Goal: Navigation & Orientation: Find specific page/section

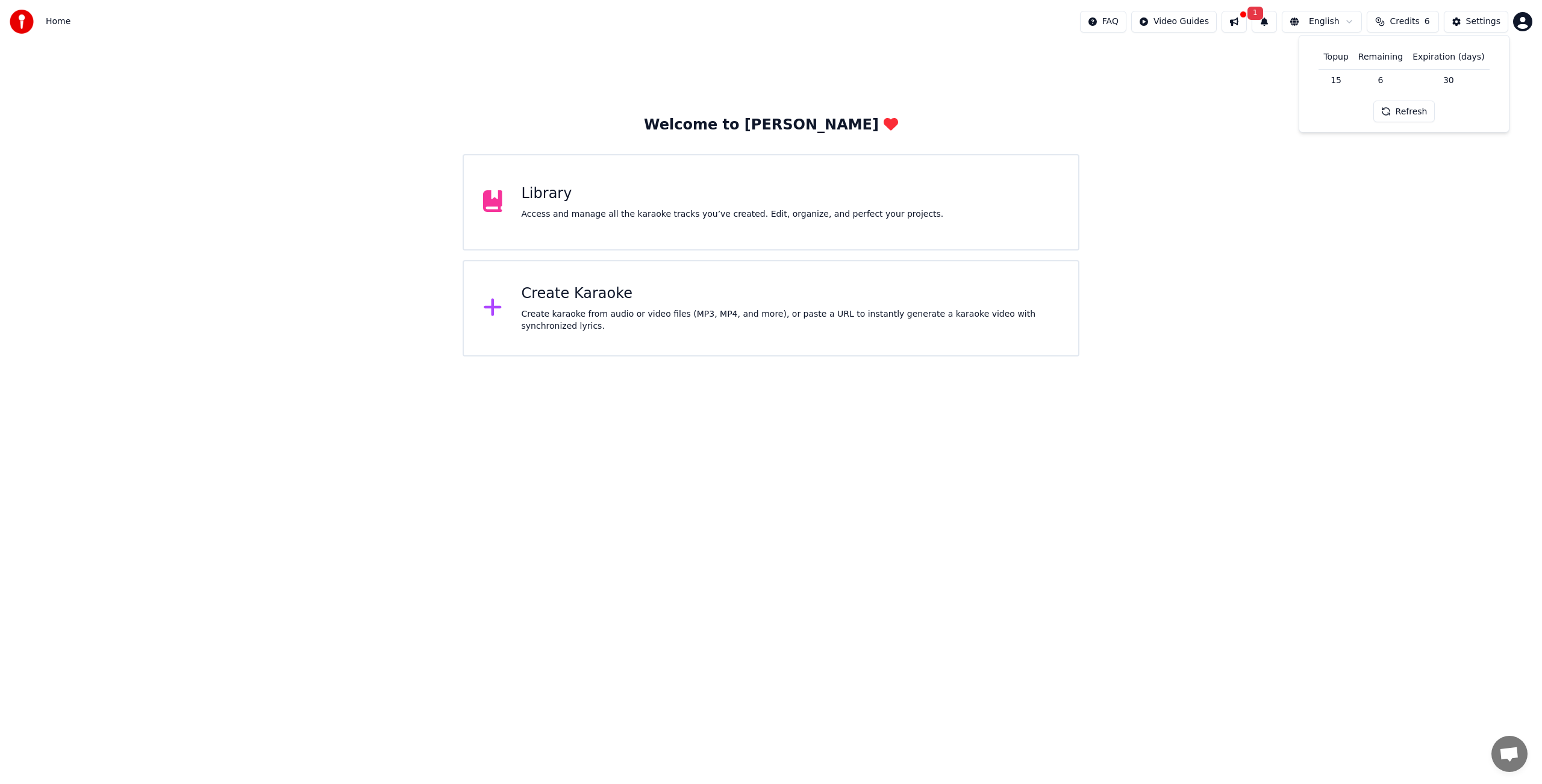
click at [537, 206] on div "Library Access and manage all the karaoke tracks you’ve created. Edit, organize…" at bounding box center [733, 202] width 422 height 36
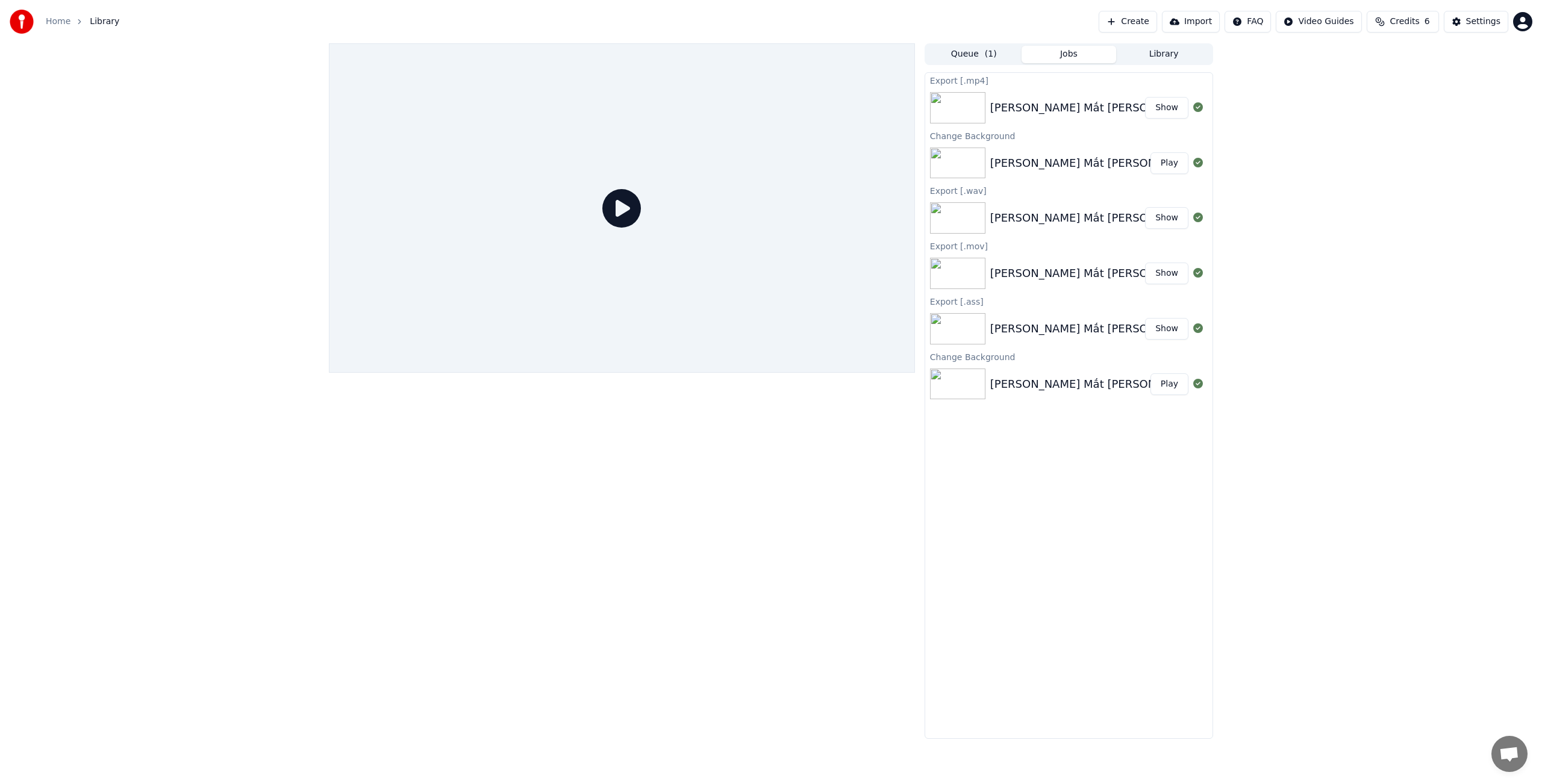
click at [1162, 54] on button "Library" at bounding box center [1163, 55] width 95 height 17
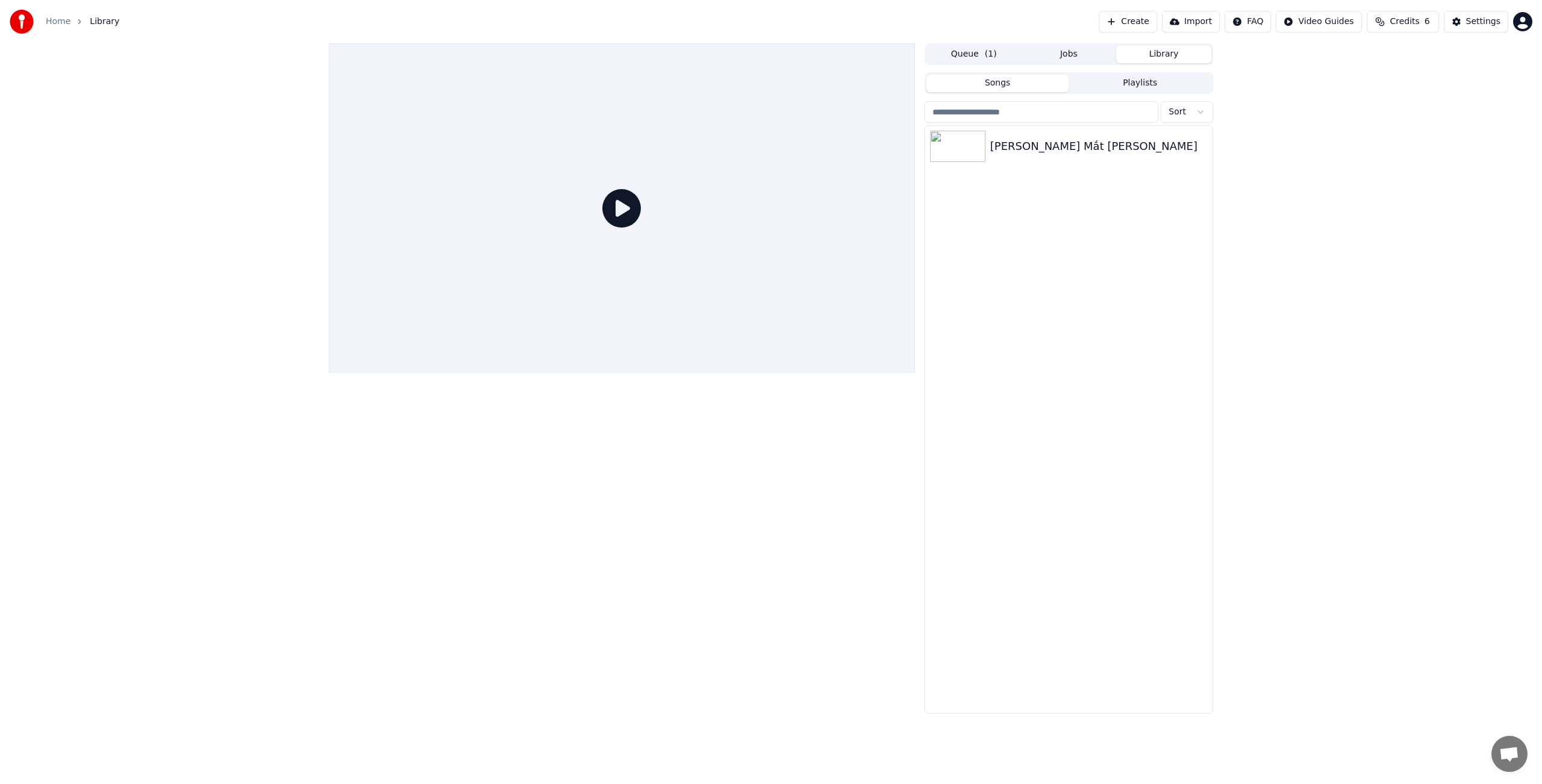
click at [1077, 55] on button "Jobs" at bounding box center [1069, 55] width 95 height 17
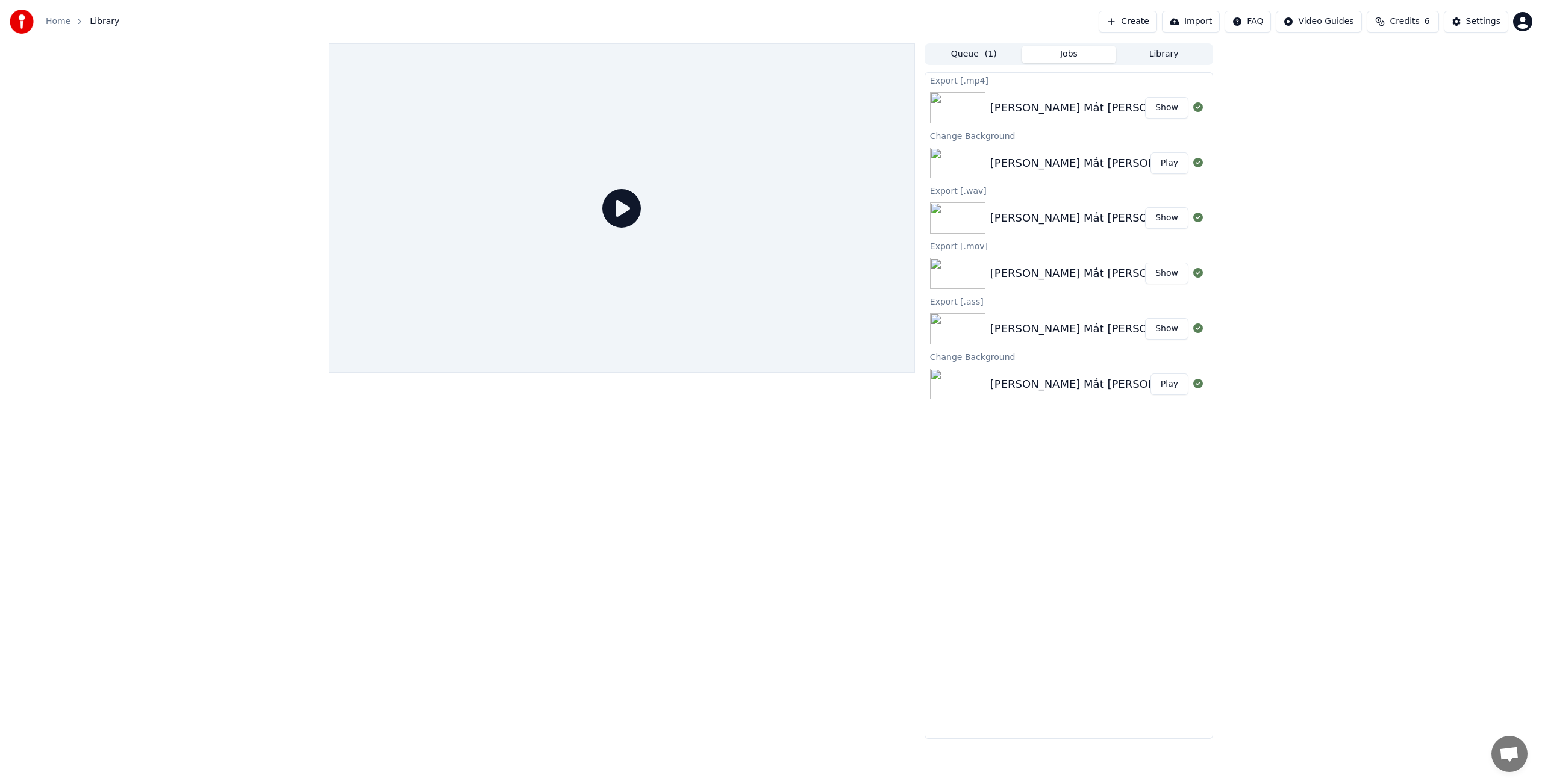
click at [1163, 50] on button "Library" at bounding box center [1163, 55] width 95 height 17
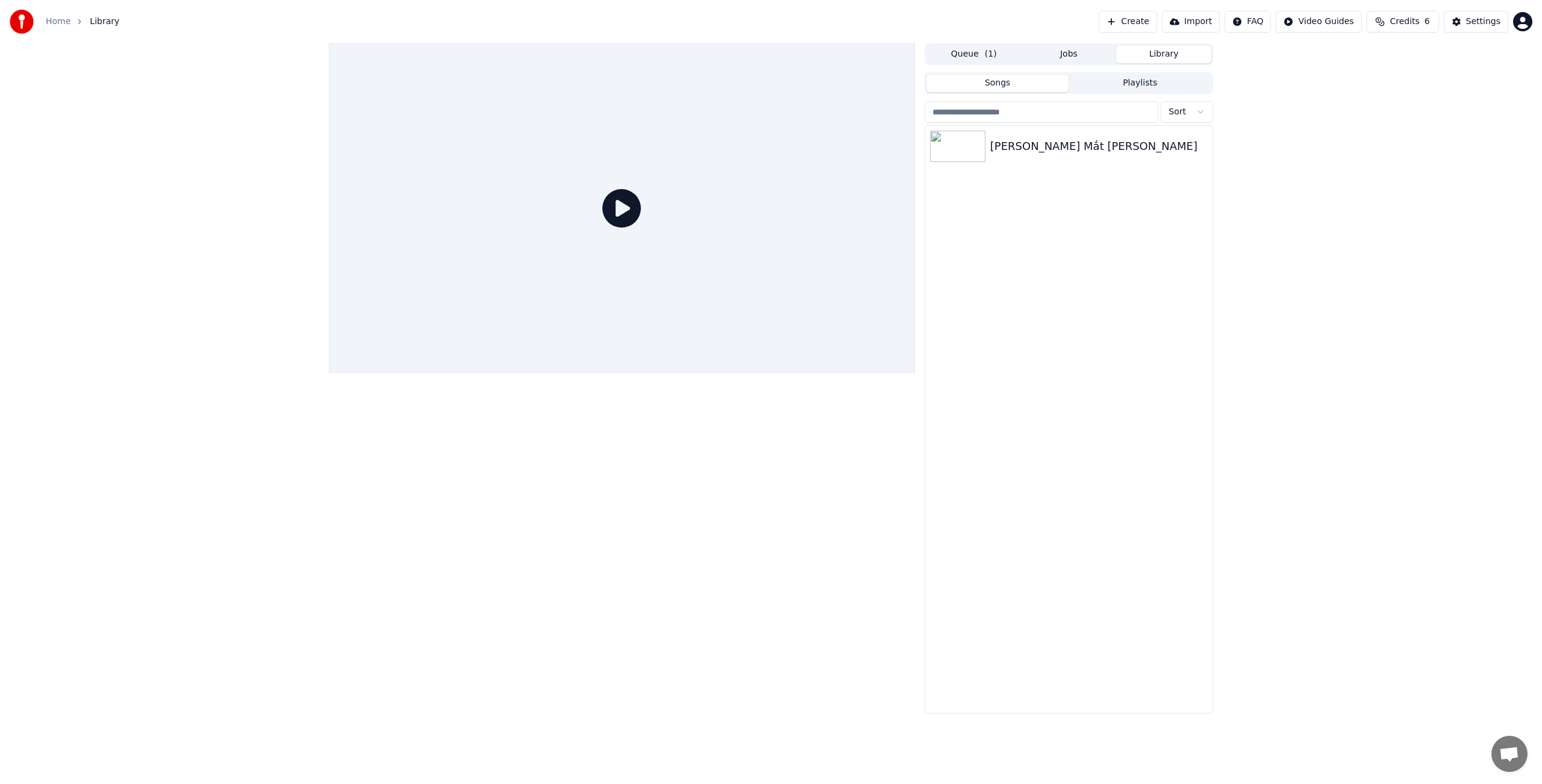
click at [1146, 83] on button "Playlists" at bounding box center [1140, 83] width 143 height 17
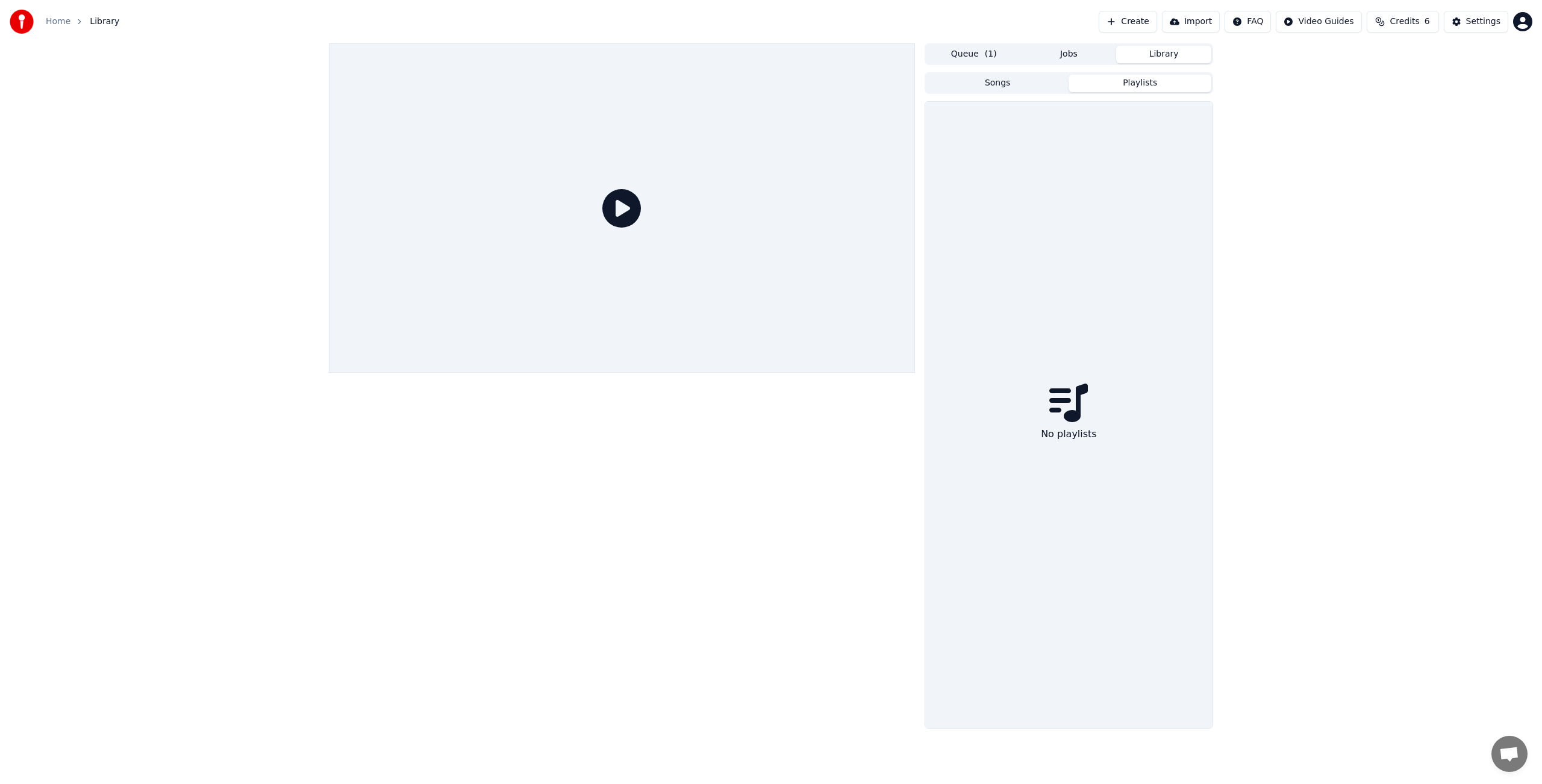
click at [1162, 55] on button "Library" at bounding box center [1163, 55] width 95 height 17
click at [977, 53] on button "Queue ( 1 )" at bounding box center [973, 55] width 95 height 17
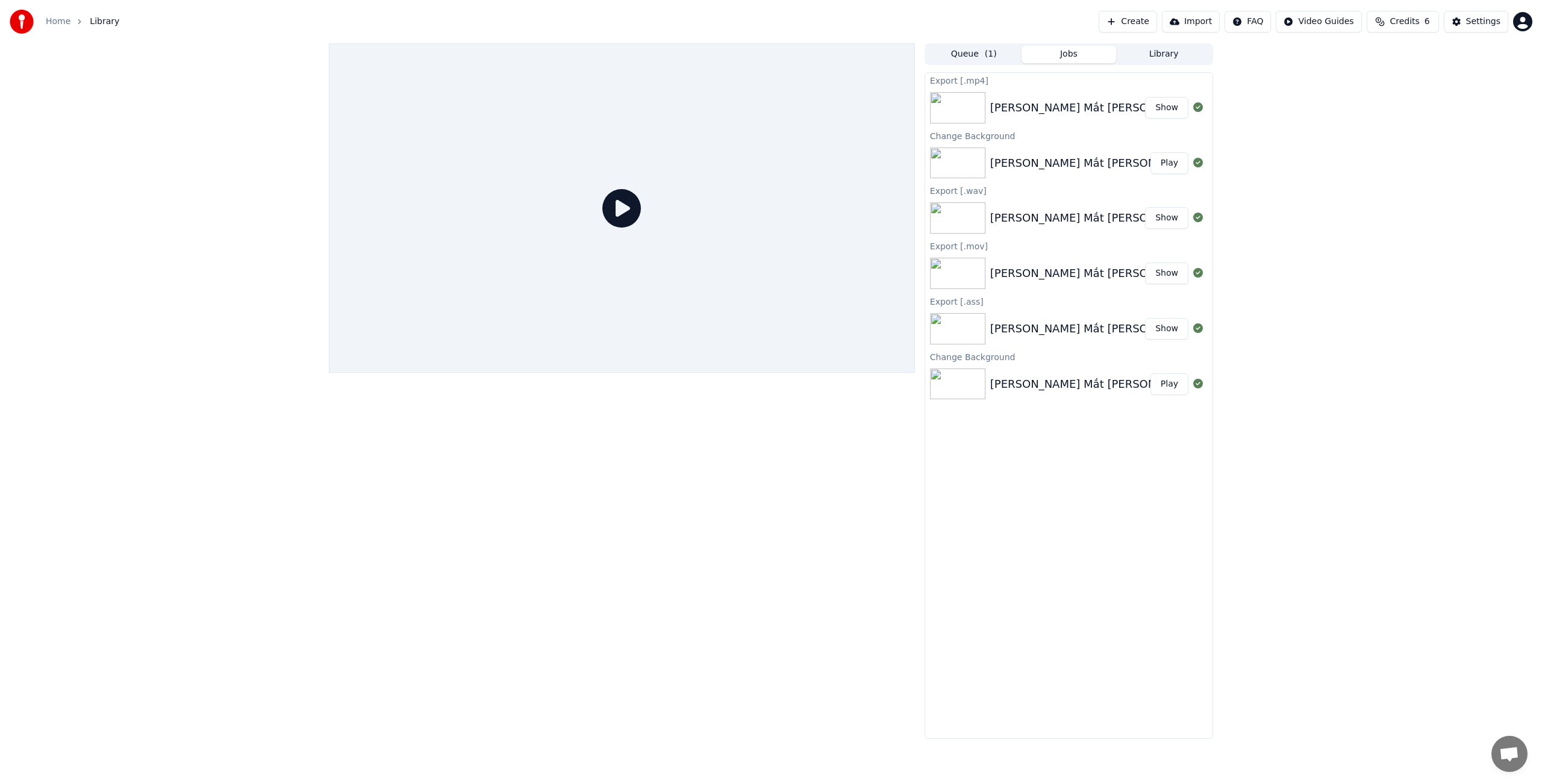
click at [1078, 55] on button "Jobs" at bounding box center [1069, 55] width 95 height 17
click at [1158, 54] on button "Library" at bounding box center [1163, 55] width 95 height 17
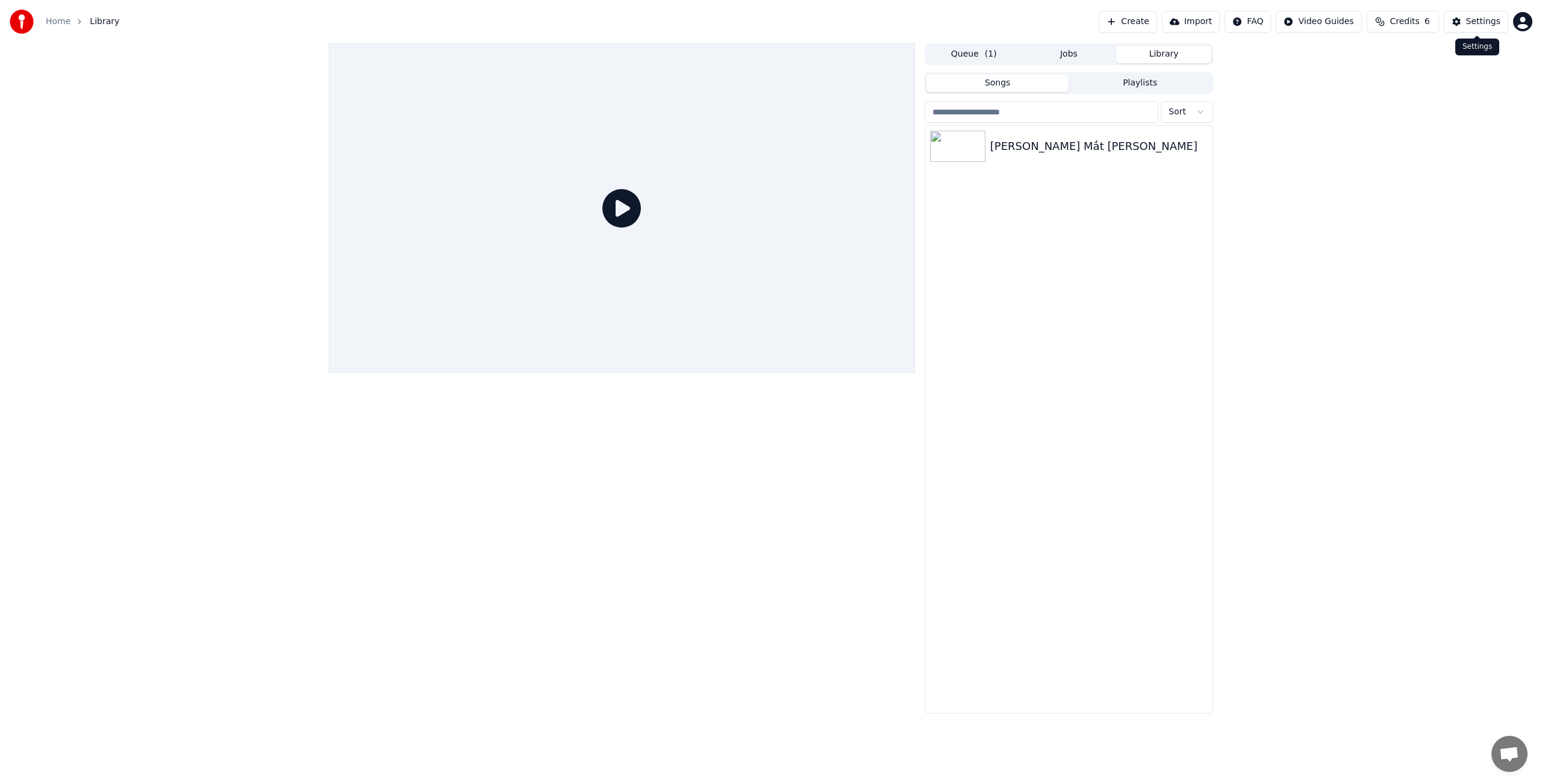
click at [1493, 23] on div "Settings" at bounding box center [1483, 21] width 34 height 12
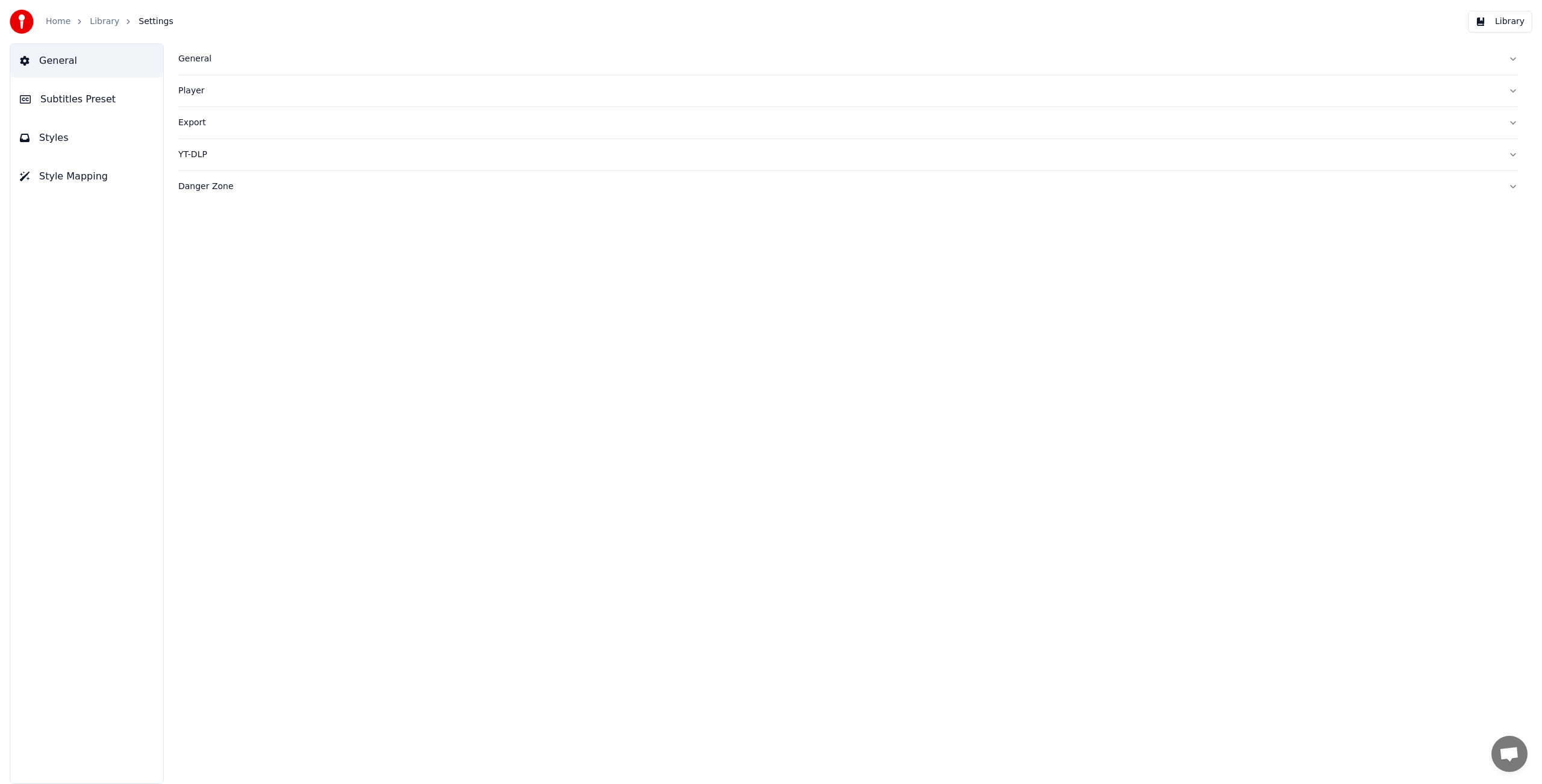
click at [24, 21] on img at bounding box center [21, 21] width 24 height 24
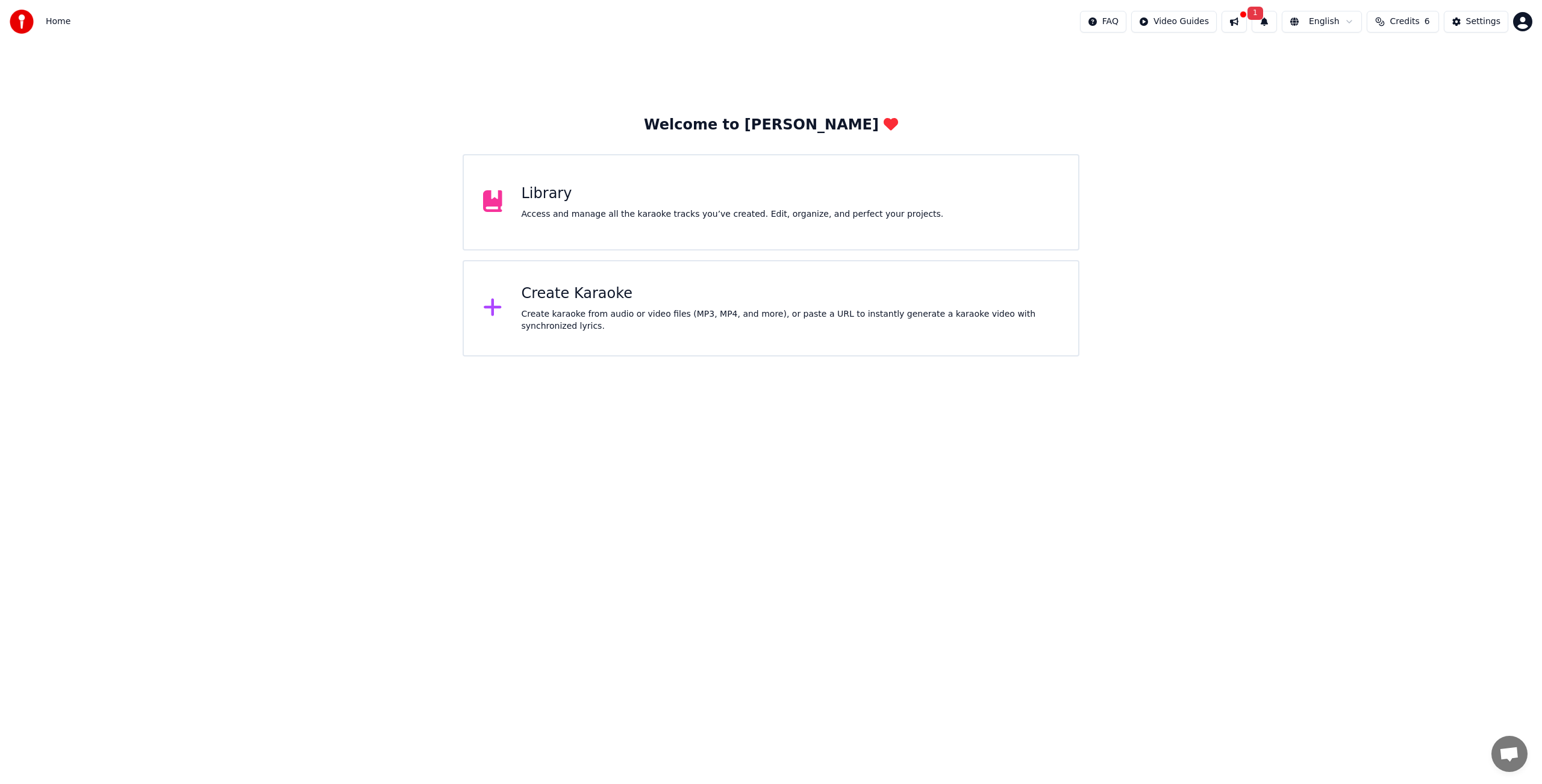
click at [1525, 22] on html "Home FAQ Video Guides 1 English Credits 6 Settings Welcome to Youka Library Acc…" at bounding box center [771, 178] width 1542 height 356
click at [1436, 96] on span "Feature Voting" at bounding box center [1455, 102] width 62 height 12
click at [1414, 24] on span "Credits" at bounding box center [1404, 21] width 29 height 12
click at [1408, 110] on button "Refresh" at bounding box center [1405, 111] width 62 height 22
click at [1217, 213] on div "Welcome to Youka Library Access and manage all the karaoke tracks you’ve create…" at bounding box center [771, 200] width 1542 height 313
